Goal: Task Accomplishment & Management: Use online tool/utility

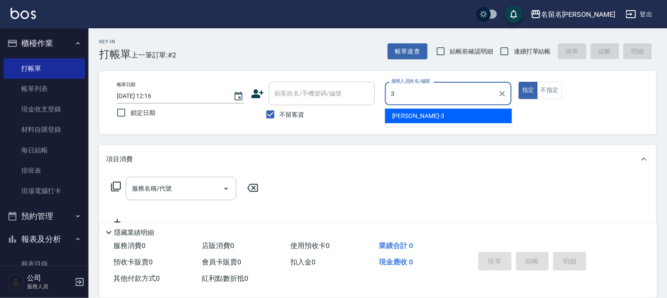
type input "[PERSON_NAME]-3"
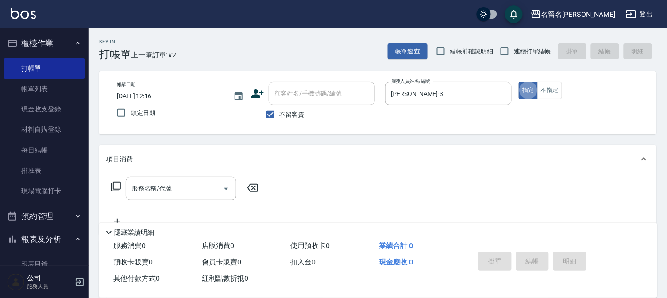
type button "true"
drag, startPoint x: 555, startPoint y: 92, endPoint x: 346, endPoint y: 142, distance: 214.9
click at [554, 92] on button "不指定" at bounding box center [550, 90] width 25 height 17
click at [179, 194] on input "服務名稱/代號" at bounding box center [174, 188] width 89 height 15
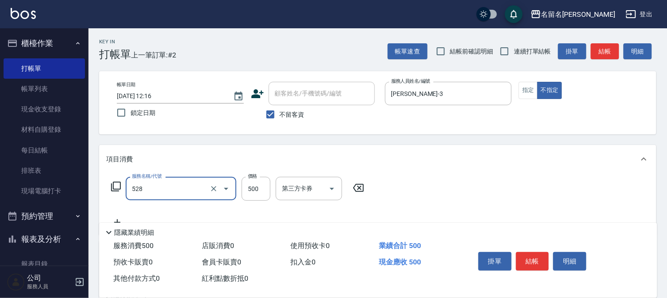
type input "頭皮養護B(528)"
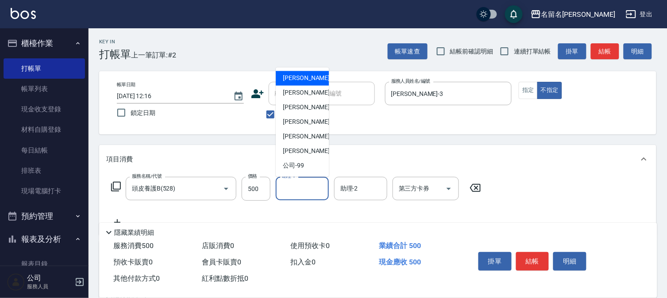
drag, startPoint x: 306, startPoint y: 191, endPoint x: 298, endPoint y: 135, distance: 57.3
click at [306, 190] on input "助理-1" at bounding box center [302, 188] width 45 height 15
click at [292, 93] on span "[PERSON_NAME]-3" at bounding box center [309, 93] width 52 height 9
type input "[PERSON_NAME]-3"
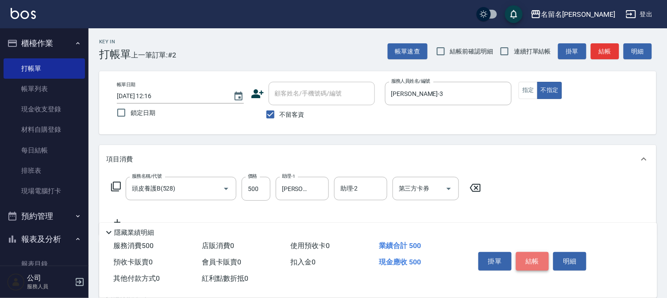
drag, startPoint x: 543, startPoint y: 255, endPoint x: 535, endPoint y: 257, distance: 9.2
click at [543, 255] on button "結帳" at bounding box center [532, 261] width 33 height 19
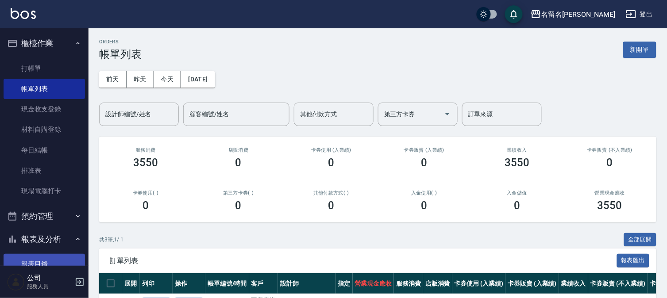
click at [48, 260] on link "報表目錄" at bounding box center [44, 264] width 81 height 20
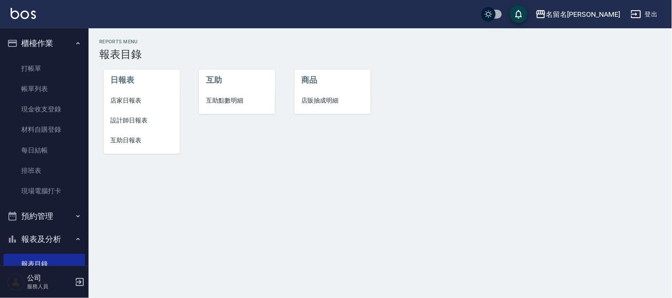
click at [122, 116] on span "設計師日報表" at bounding box center [142, 120] width 62 height 9
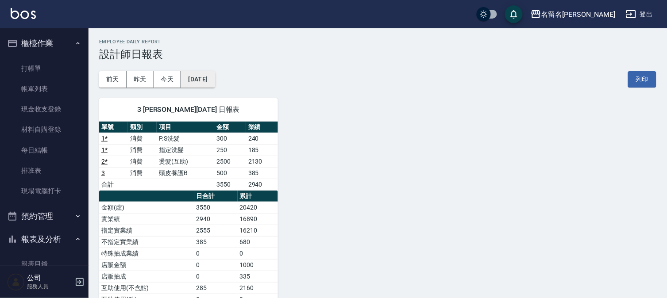
click at [202, 78] on button "[DATE]" at bounding box center [198, 79] width 34 height 16
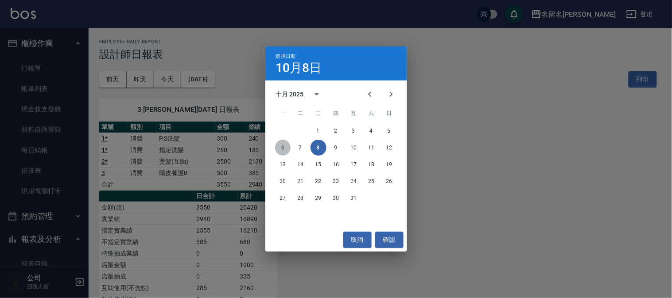
click at [284, 148] on button "6" at bounding box center [283, 148] width 16 height 16
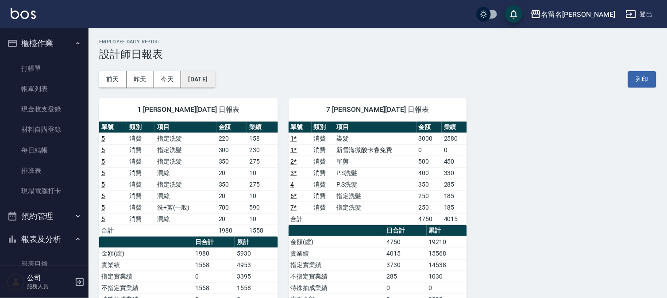
click at [209, 81] on button "[DATE]" at bounding box center [198, 79] width 34 height 16
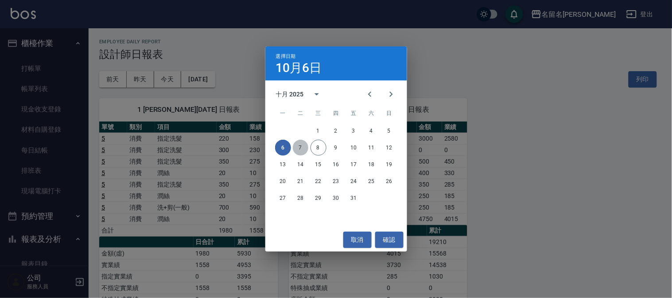
click at [302, 146] on button "7" at bounding box center [301, 148] width 16 height 16
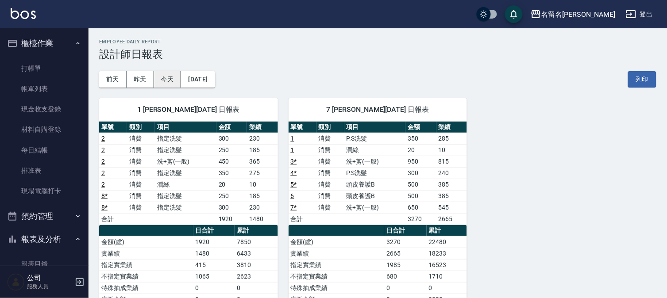
click at [161, 81] on button "今天" at bounding box center [167, 79] width 27 height 16
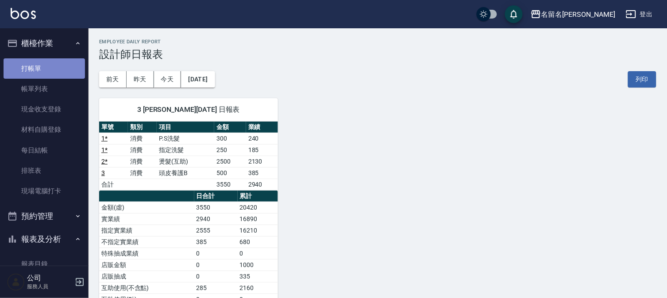
click at [49, 66] on link "打帳單" at bounding box center [44, 68] width 81 height 20
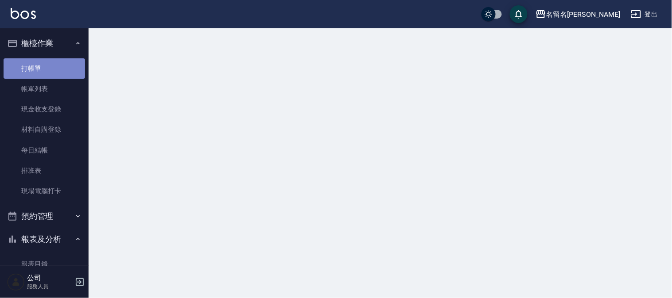
click at [49, 66] on link "打帳單" at bounding box center [44, 68] width 81 height 20
